Goal: Task Accomplishment & Management: Manage account settings

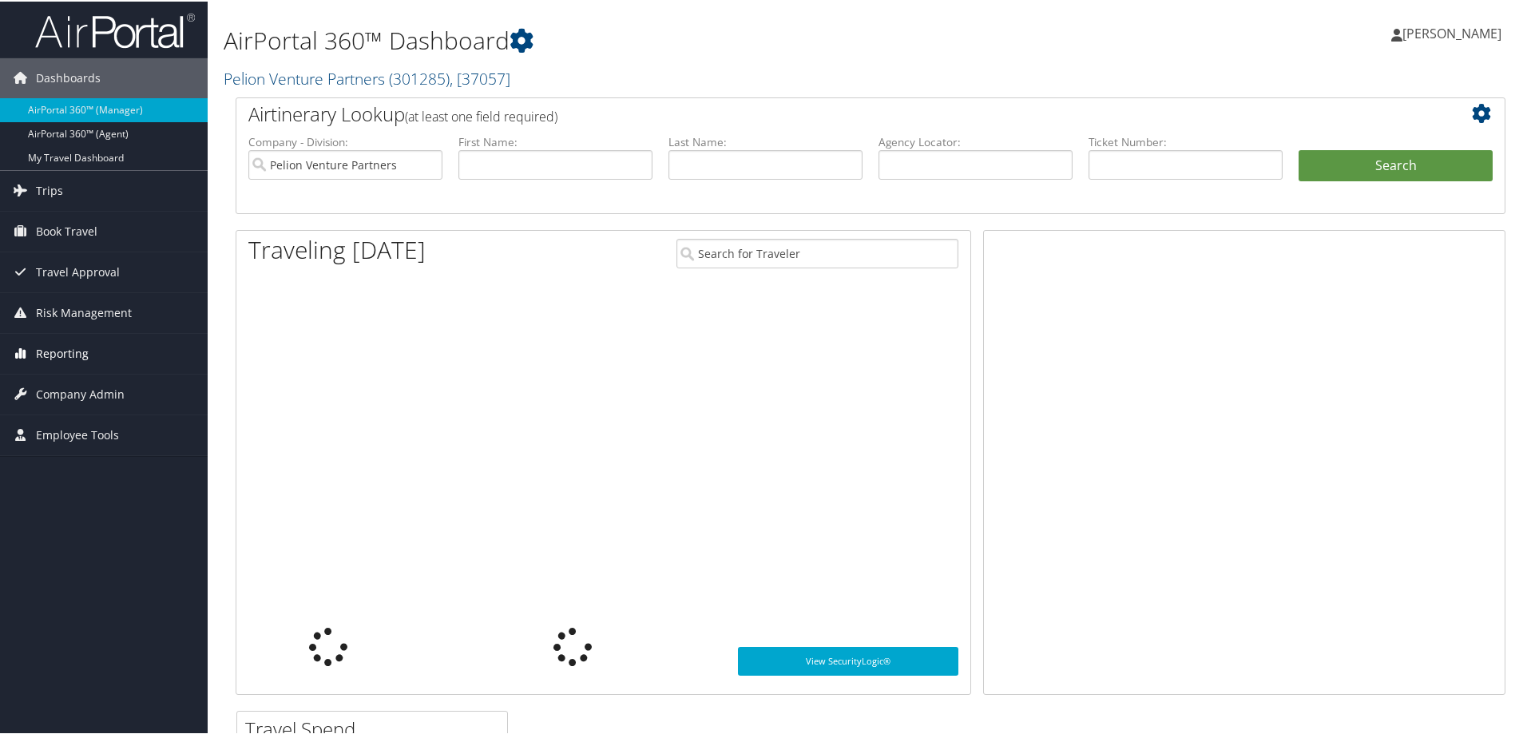
click at [65, 351] on span "Reporting" at bounding box center [62, 352] width 53 height 40
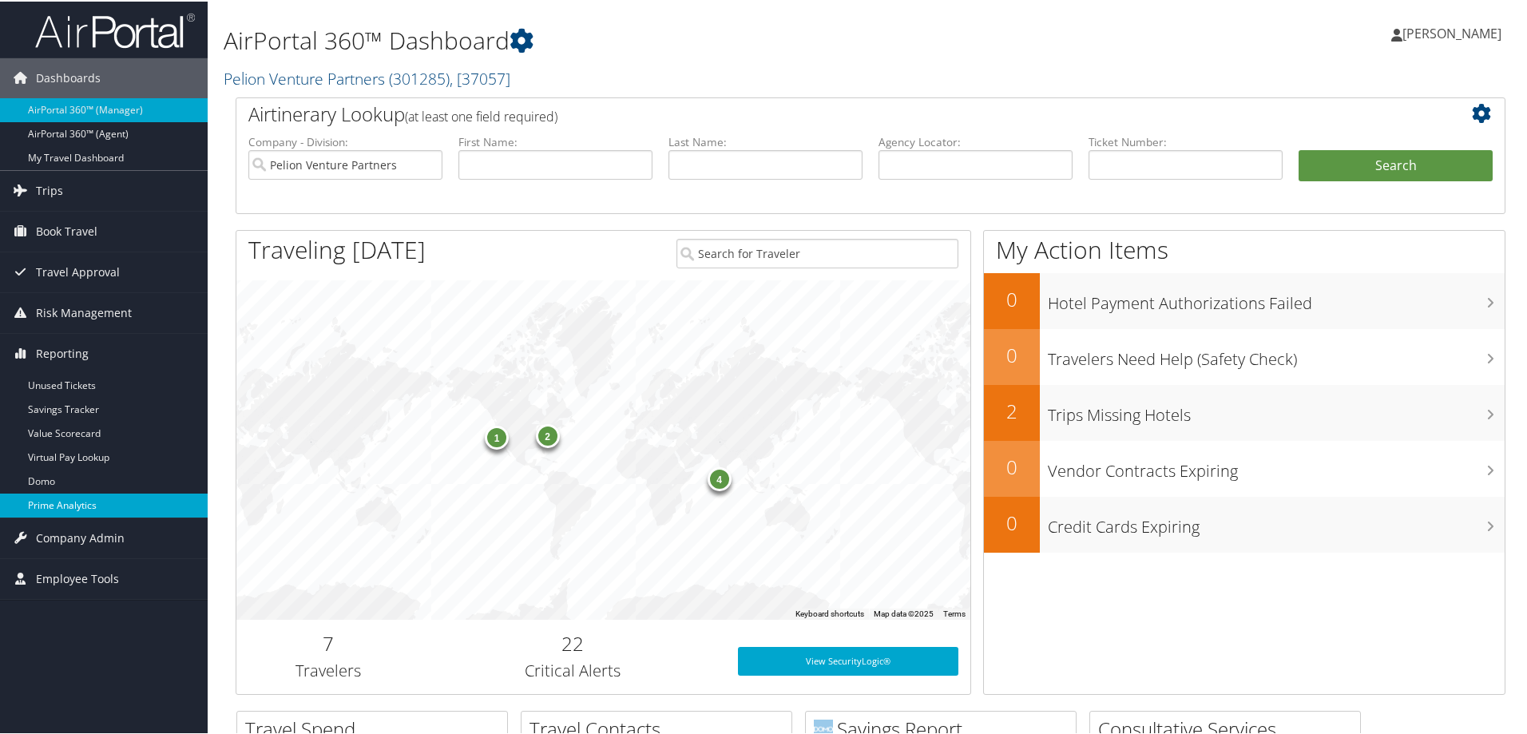
click at [80, 505] on link "Prime Analytics" at bounding box center [104, 504] width 208 height 24
click at [73, 105] on link "AirPortal 360™ (Manager)" at bounding box center [104, 109] width 208 height 24
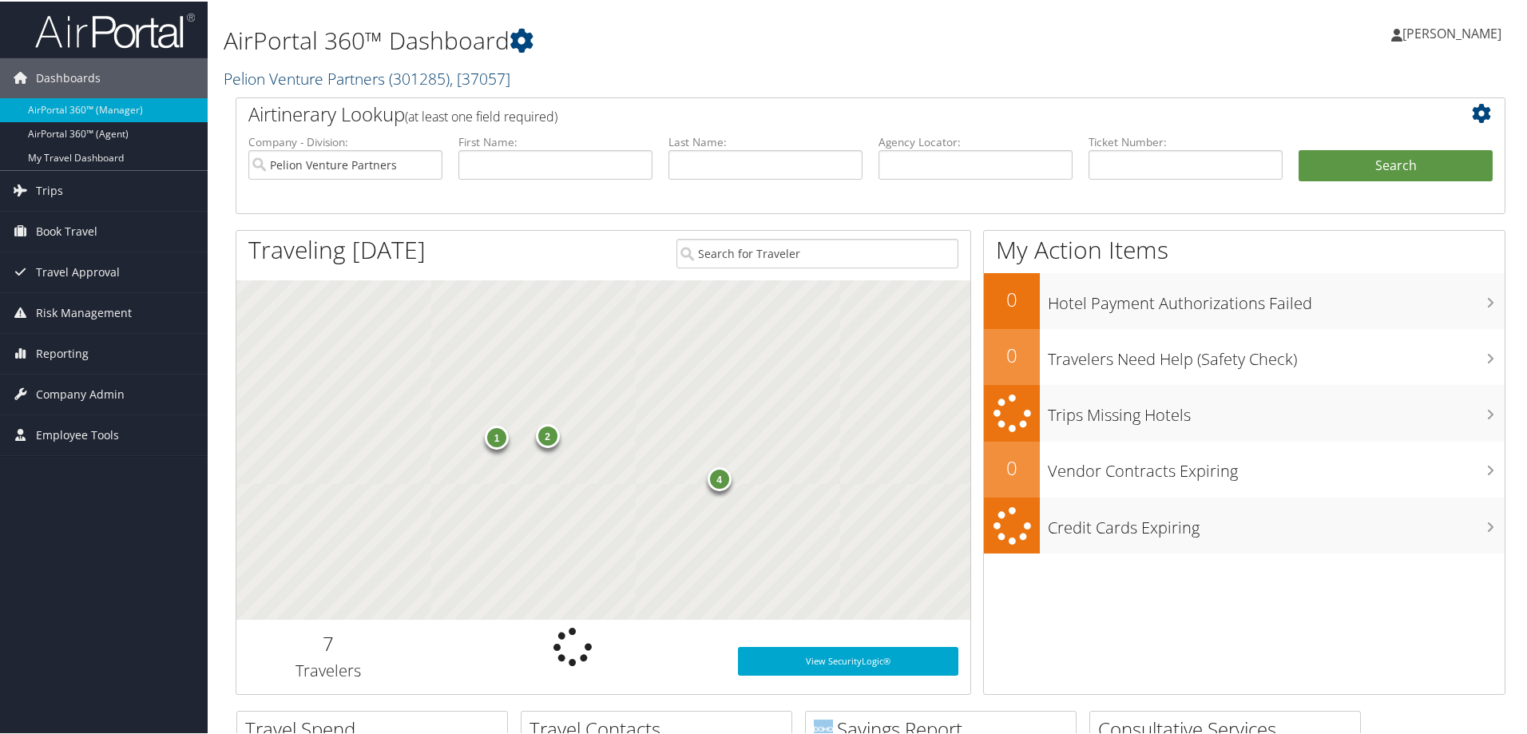
click at [336, 72] on link "Pelion Venture Partners ( 301285 ) , [ 37057 ]" at bounding box center [367, 77] width 287 height 22
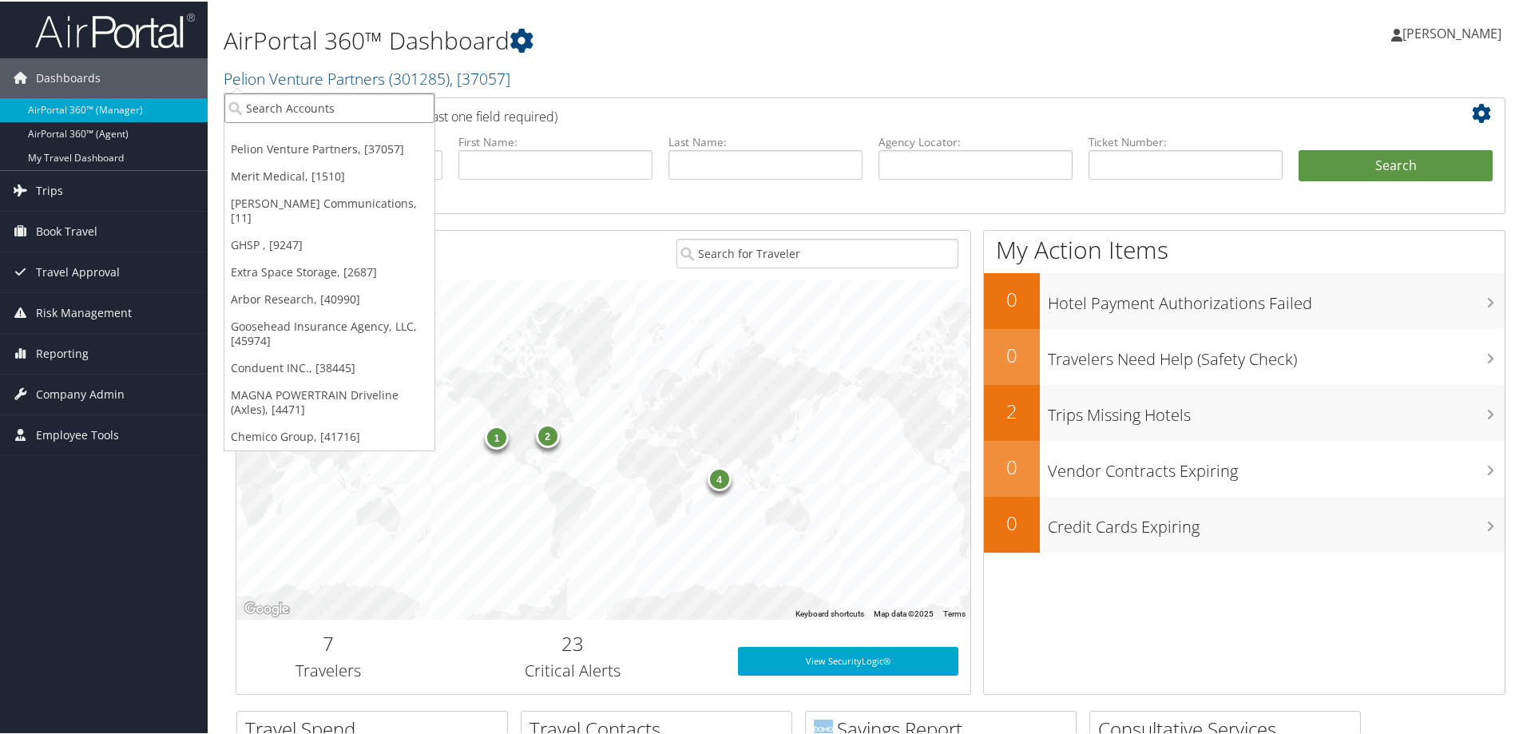
click at [313, 101] on input "search" at bounding box center [329, 107] width 210 height 30
drag, startPoint x: 313, startPoint y: 101, endPoint x: 272, endPoint y: 102, distance: 40.7
click at [272, 102] on input "search" at bounding box center [329, 107] width 210 height 30
type input "iav"
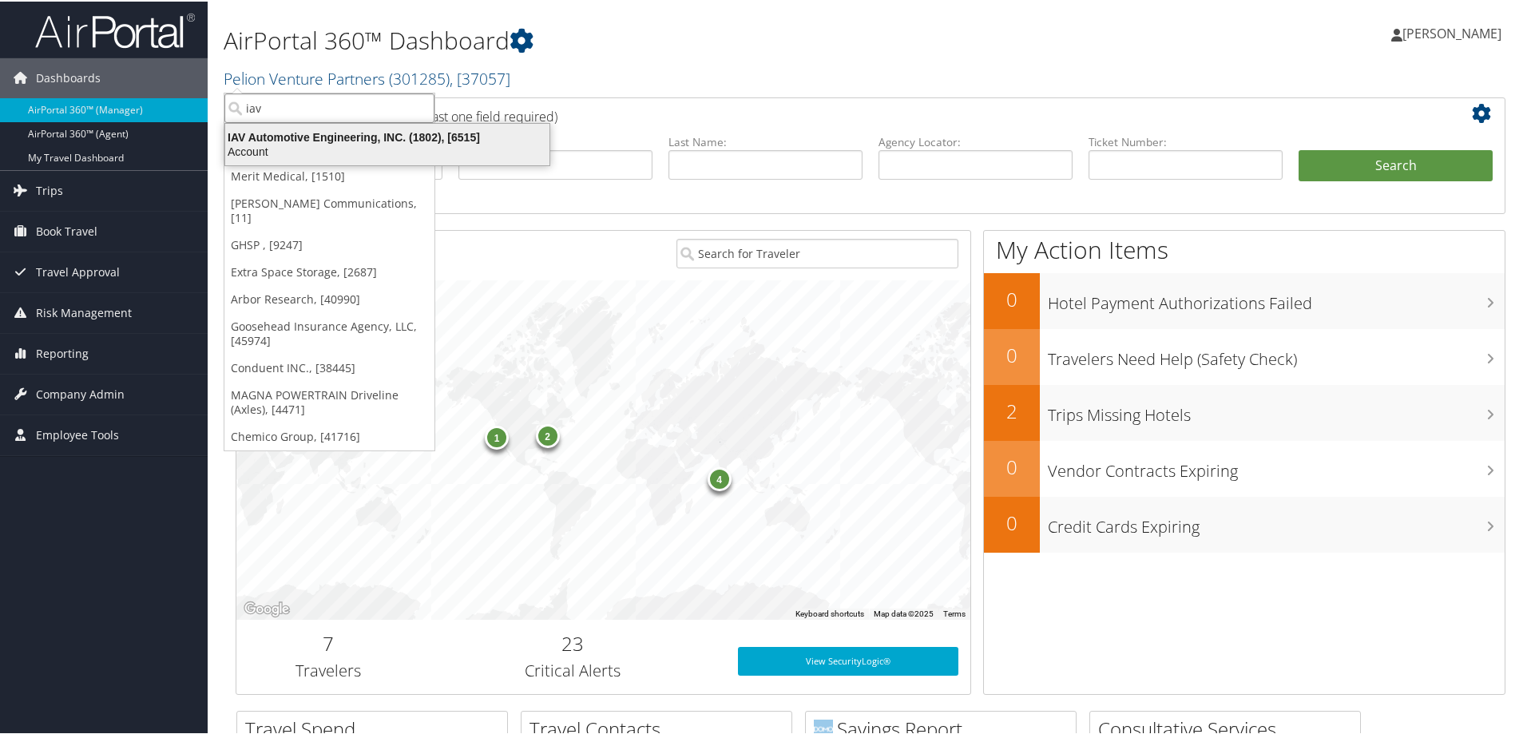
click at [300, 133] on div "IAV Automotive Engineering, INC. (1802), [6515]" at bounding box center [387, 136] width 343 height 14
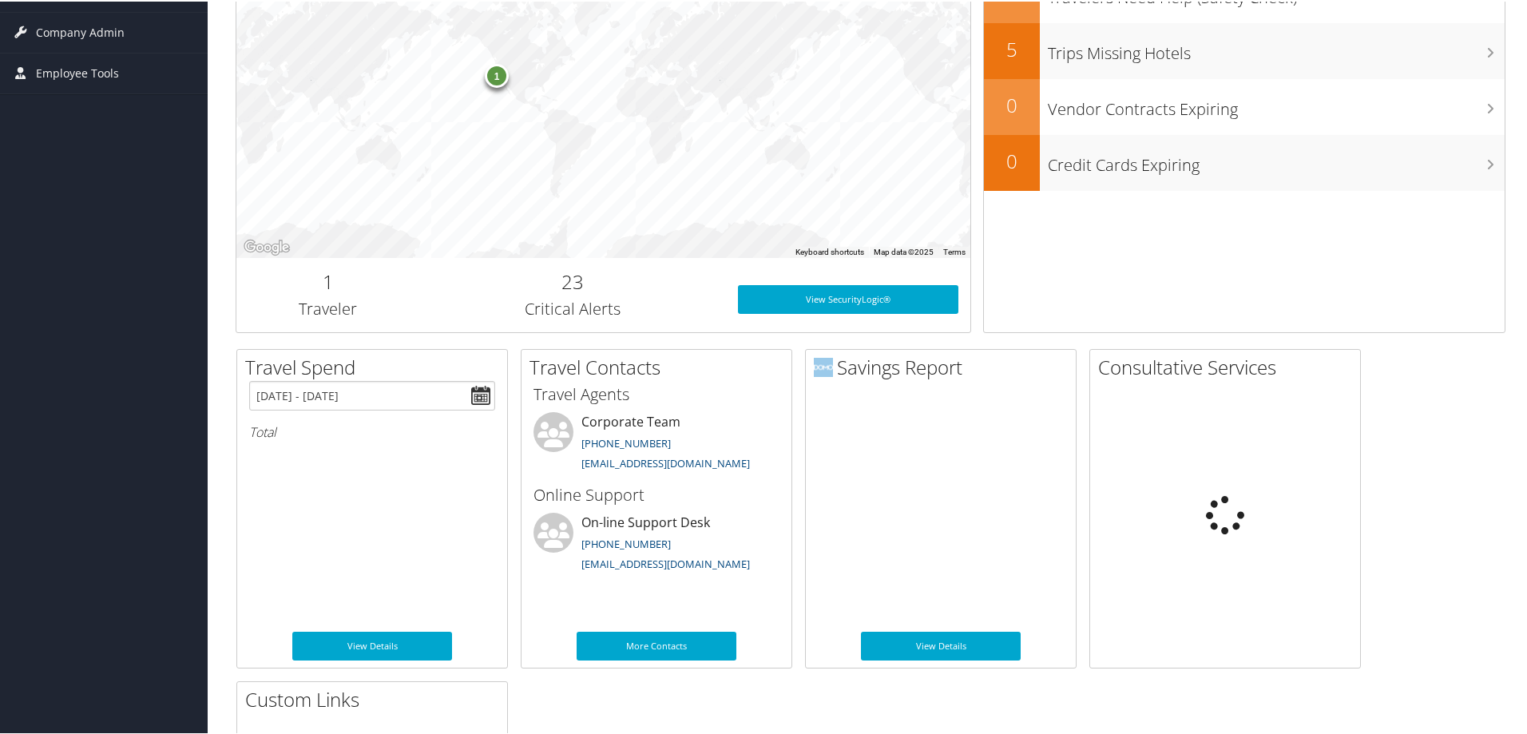
scroll to position [479, 0]
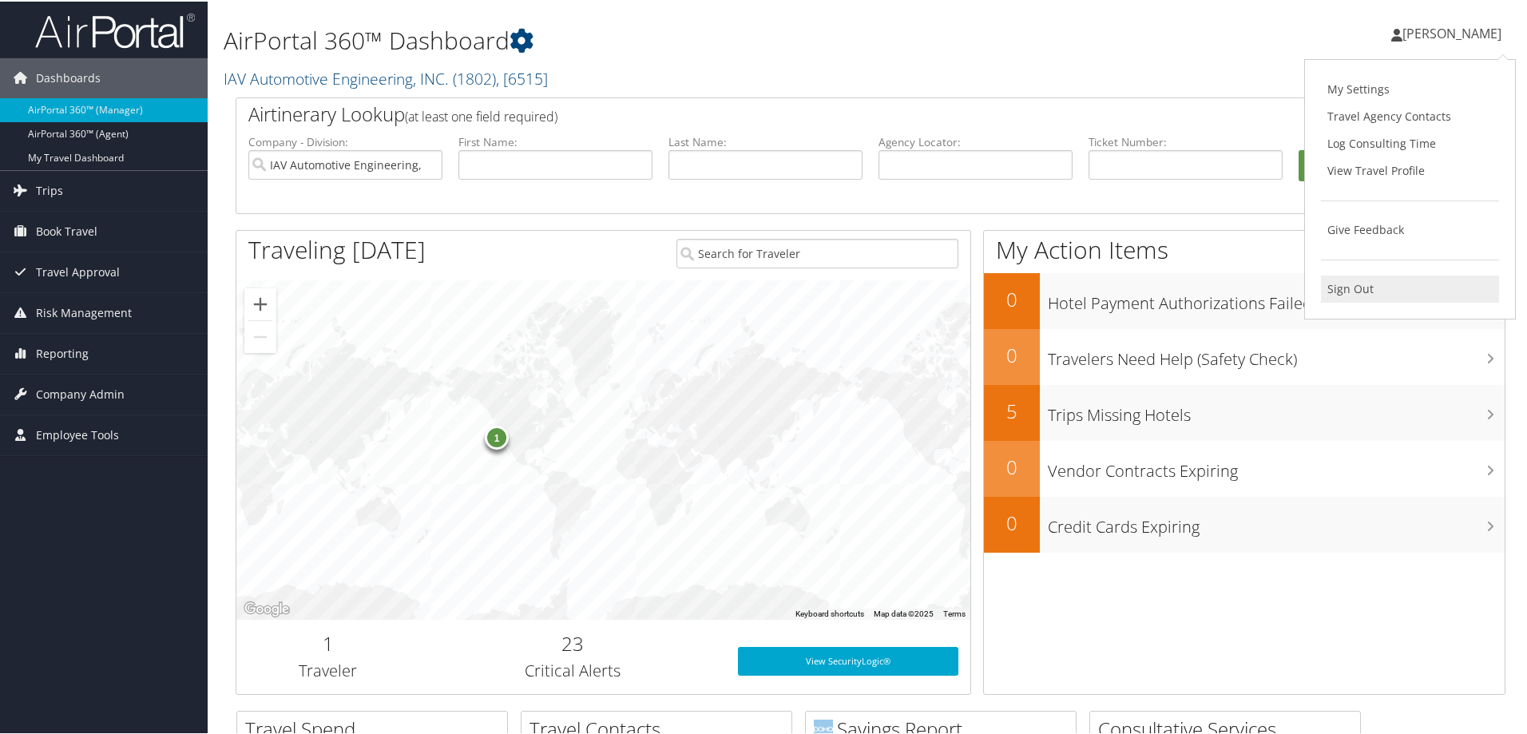
click at [1343, 285] on link "Sign Out" at bounding box center [1410, 287] width 178 height 27
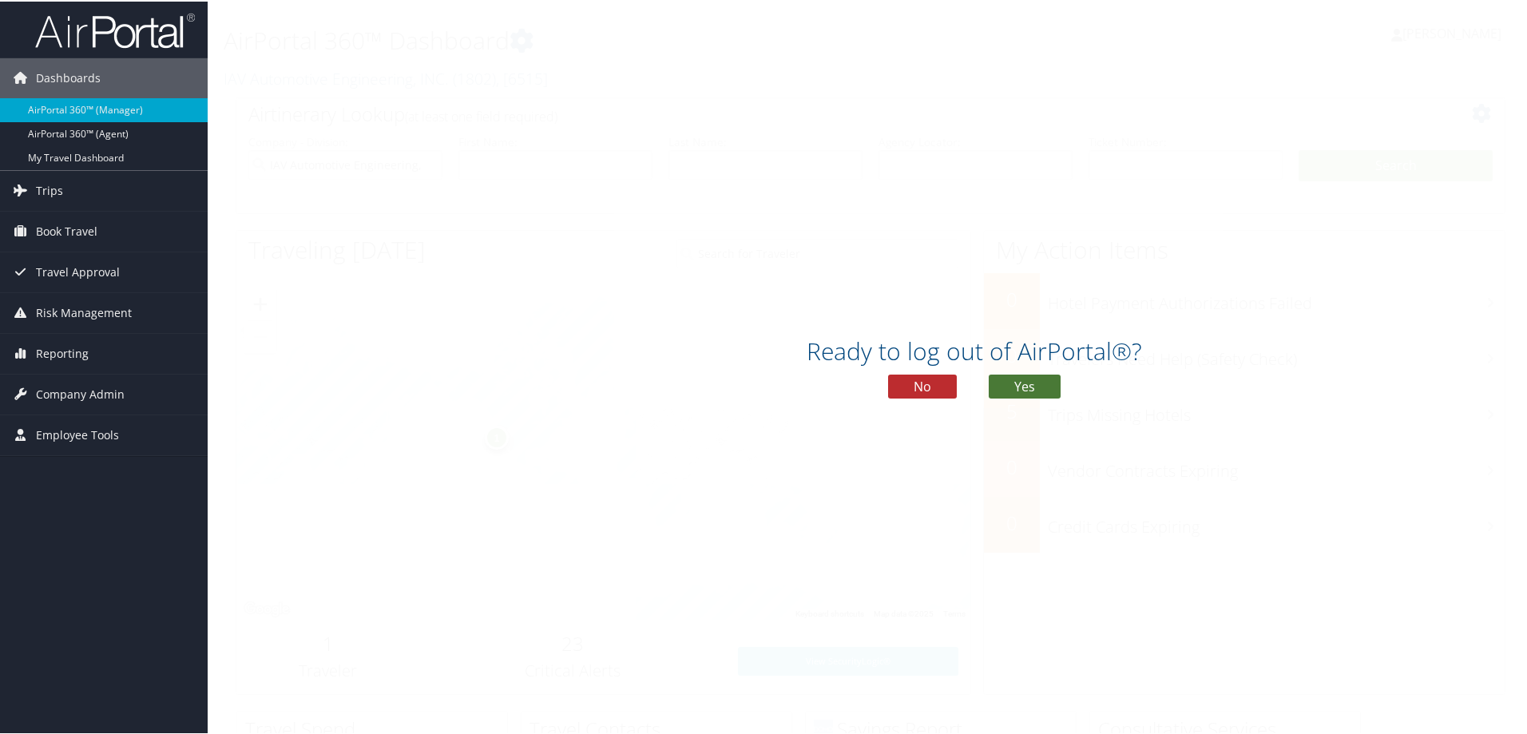
click at [1024, 387] on button "Yes" at bounding box center [1025, 385] width 72 height 24
